Goal: Transaction & Acquisition: Purchase product/service

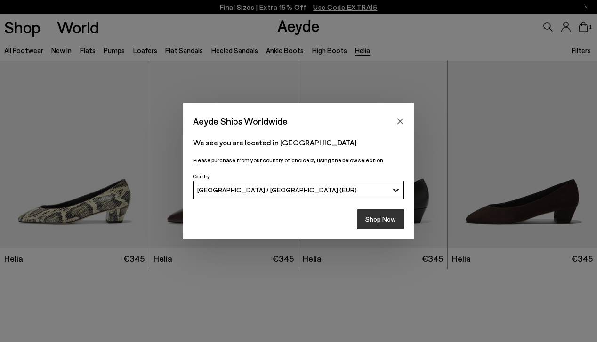
click at [379, 220] on button "Shop Now" at bounding box center [380, 219] width 47 height 20
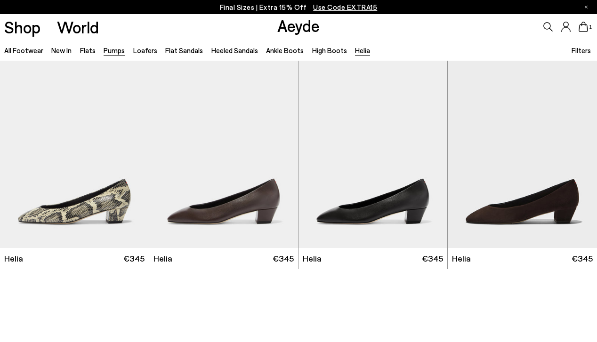
click at [117, 48] on link "Pumps" at bounding box center [113, 50] width 21 height 8
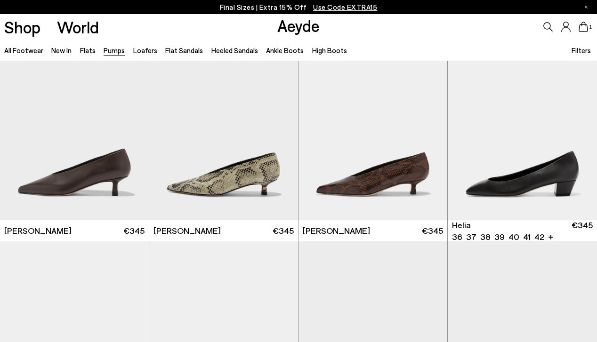
scroll to position [236, 0]
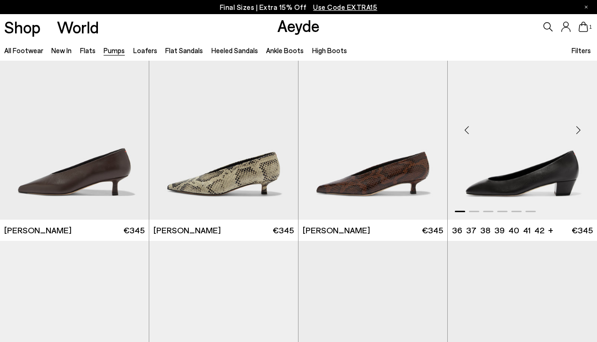
click at [526, 178] on img "1 / 6" at bounding box center [521, 126] width 149 height 187
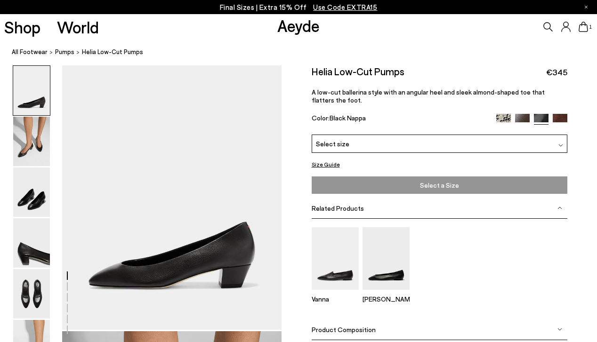
scroll to position [14, 0]
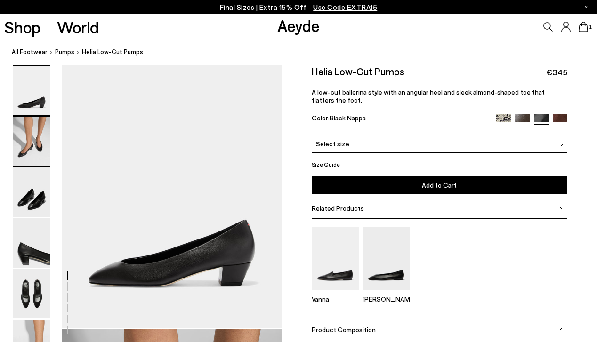
click at [36, 146] on img at bounding box center [31, 141] width 37 height 49
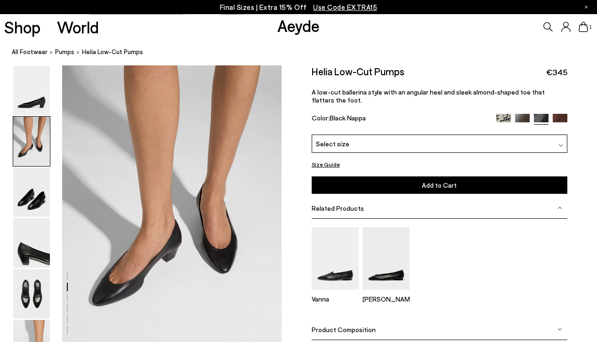
scroll to position [279, 0]
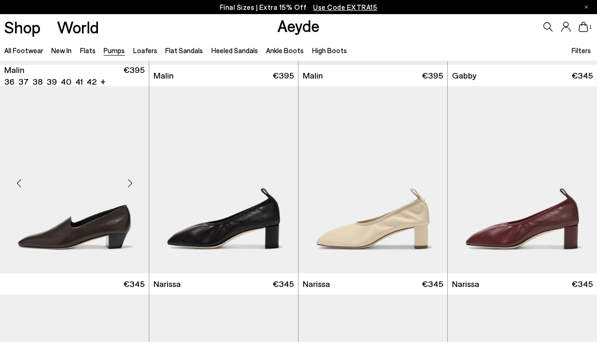
scroll to position [1235, 0]
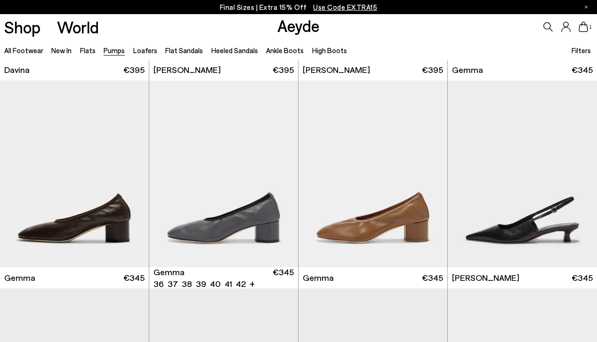
scroll to position [1856, 0]
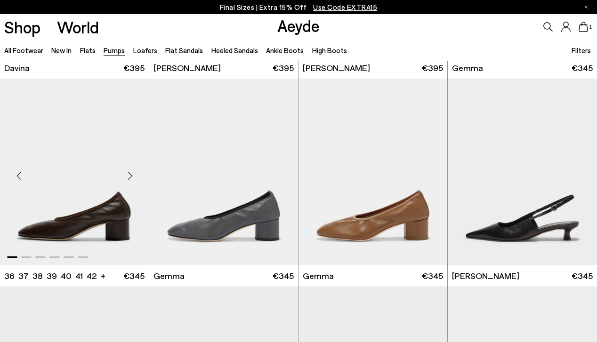
click at [98, 217] on img "1 / 6" at bounding box center [74, 172] width 149 height 187
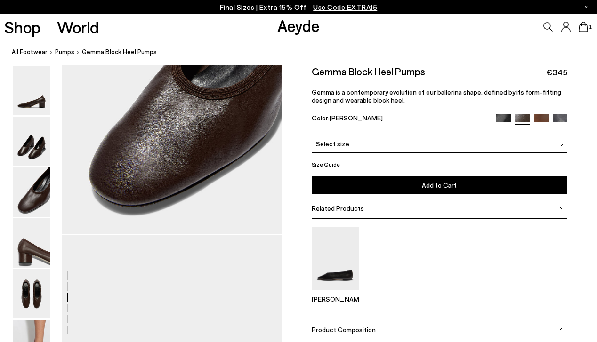
scroll to position [662, 0]
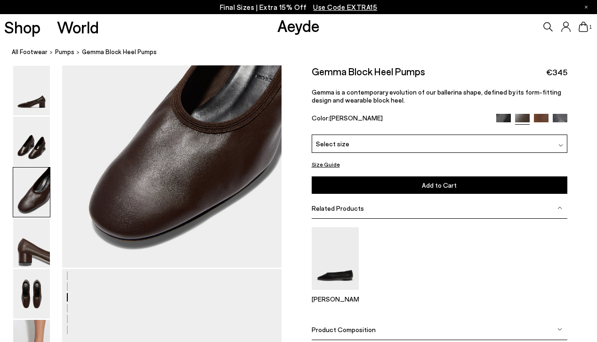
click at [383, 146] on div "Select size" at bounding box center [438, 144] width 255 height 18
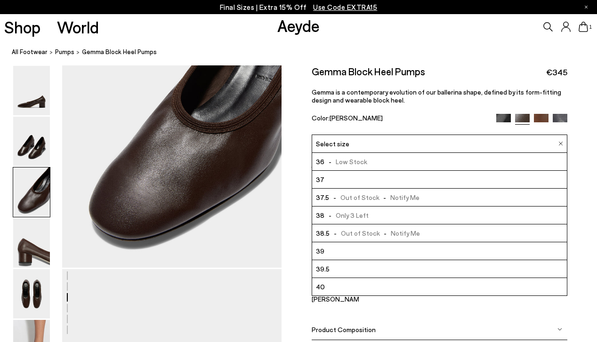
click at [348, 245] on li "39" at bounding box center [439, 251] width 255 height 18
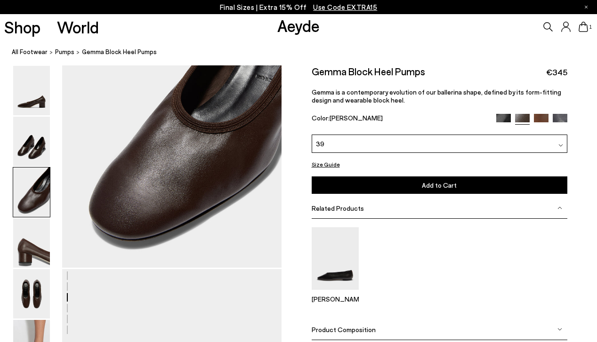
click at [424, 185] on span "Add to Cart" at bounding box center [439, 185] width 35 height 8
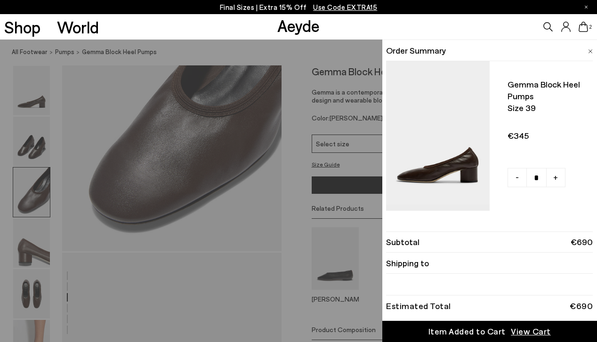
scroll to position [682, 0]
